Goal: Task Accomplishment & Management: Use online tool/utility

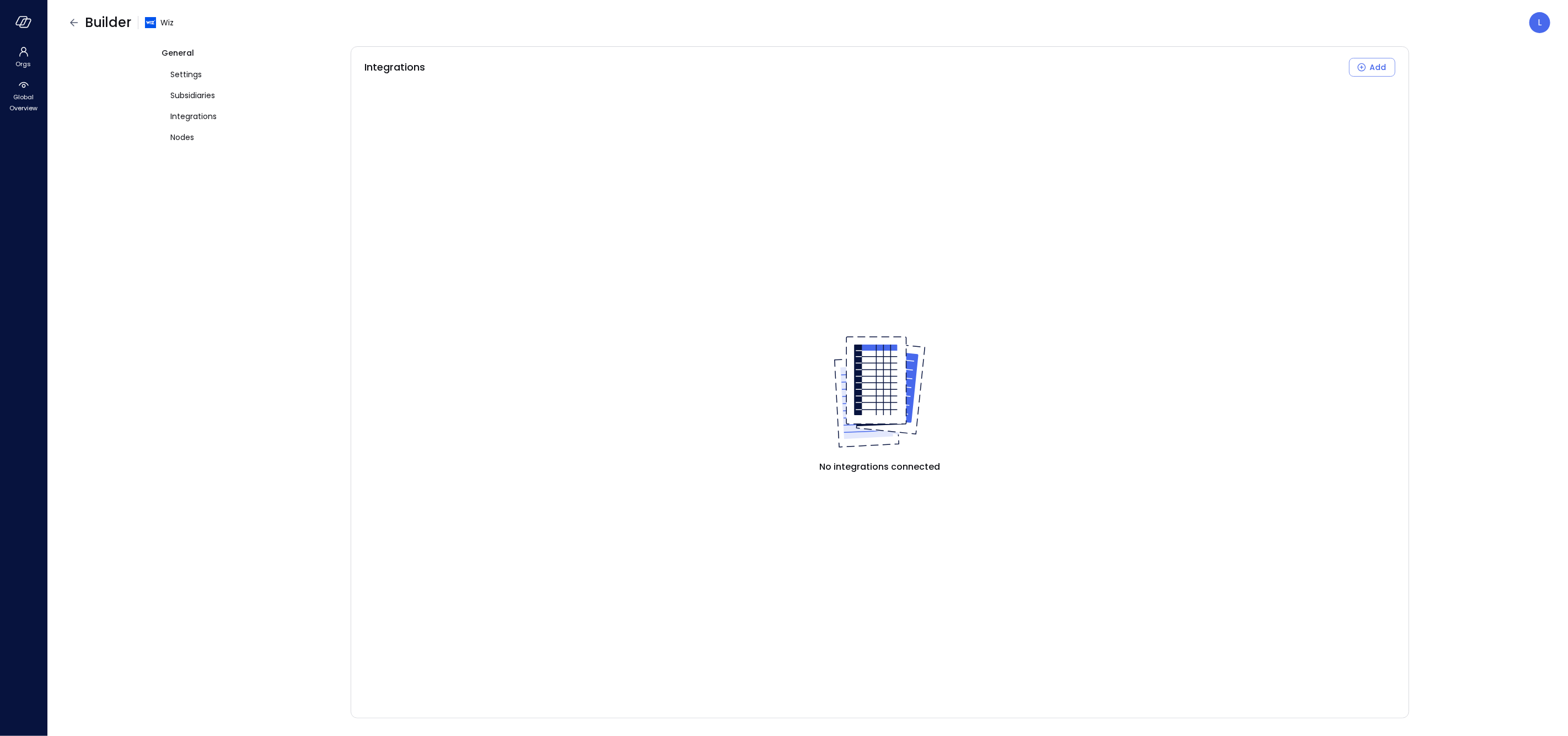
click at [647, 451] on div "No integrations connected" at bounding box center [879, 399] width 1030 height 617
